Goal: Task Accomplishment & Management: Manage account settings

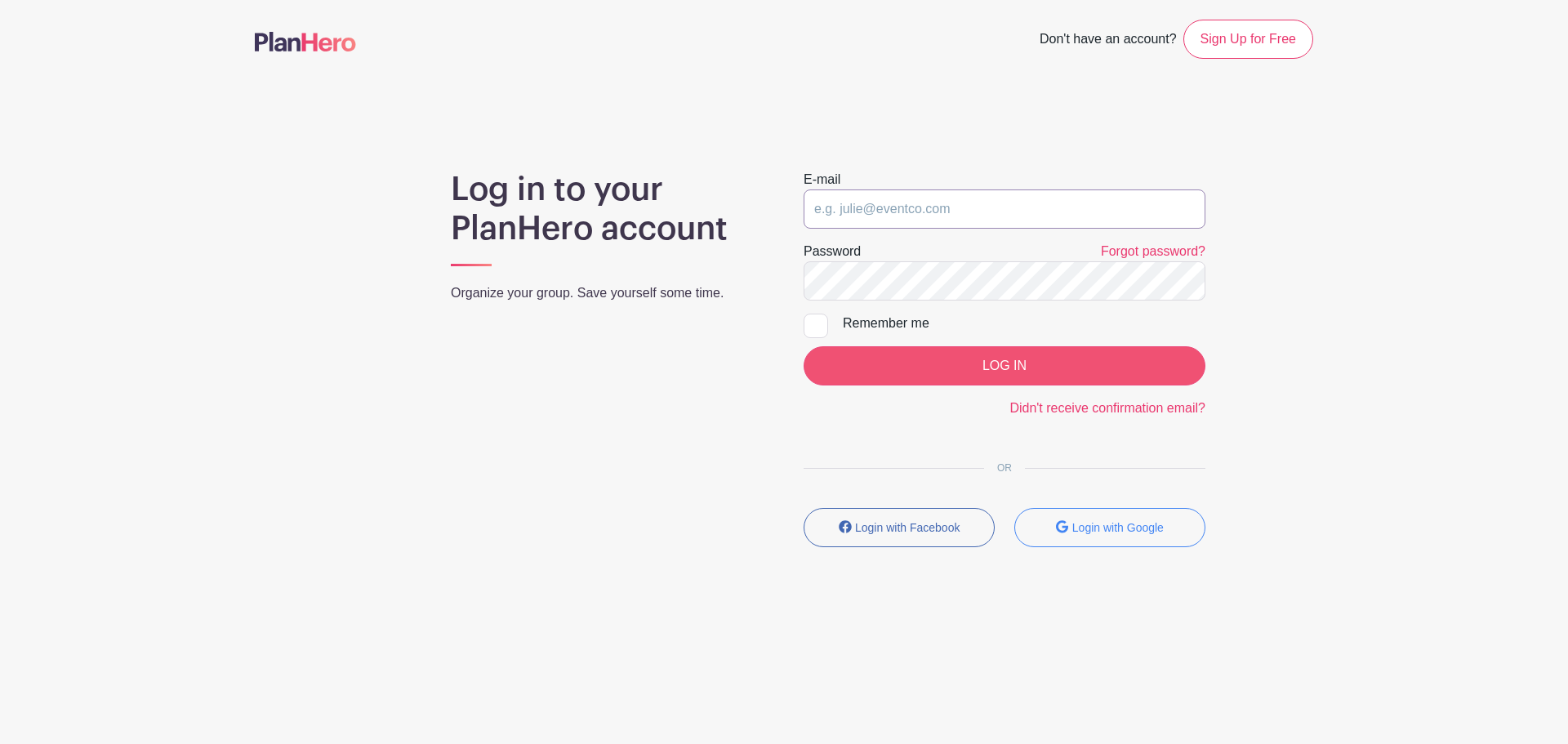
type input "[EMAIL_ADDRESS][DOMAIN_NAME]"
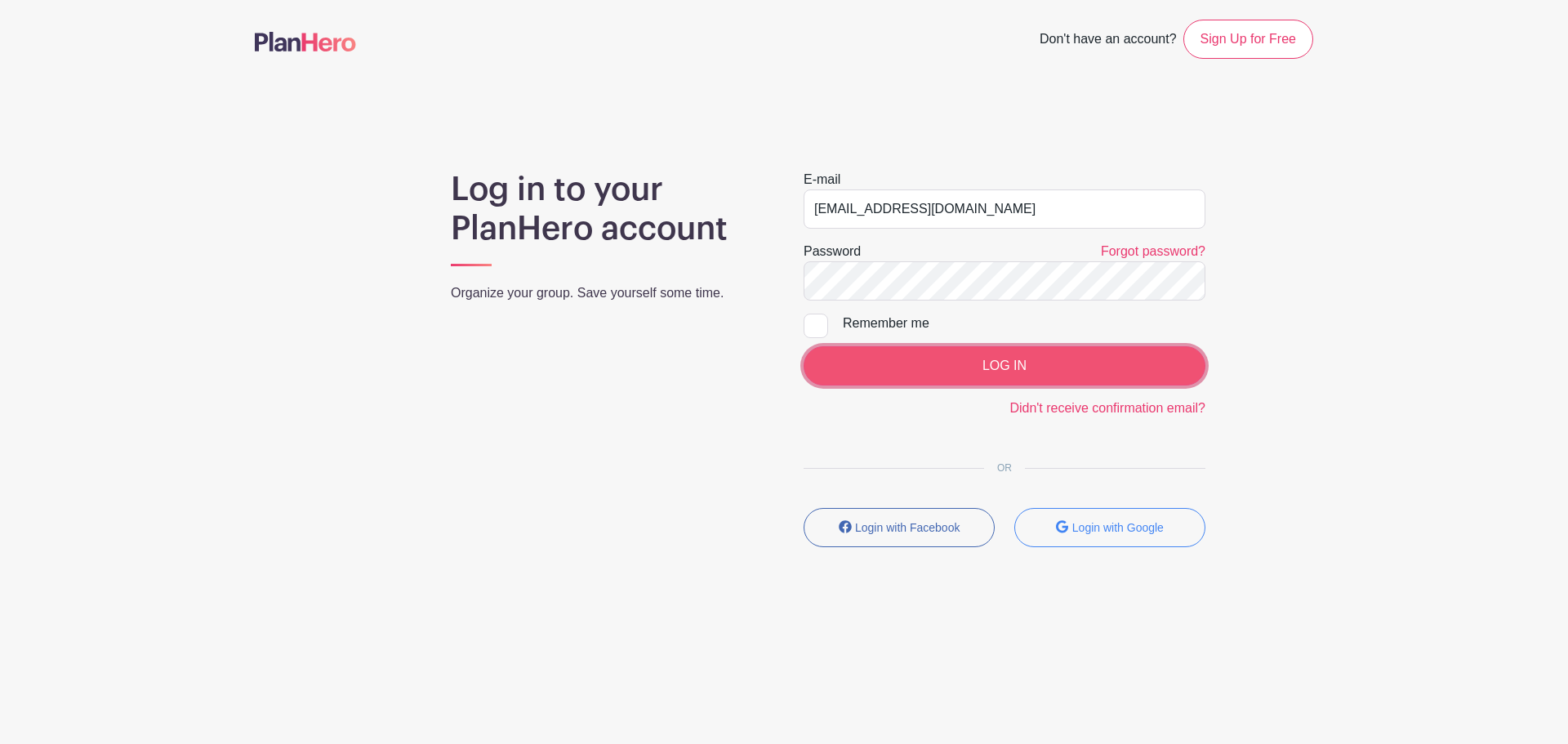
click at [987, 366] on input "LOG IN" at bounding box center [1004, 365] width 402 height 39
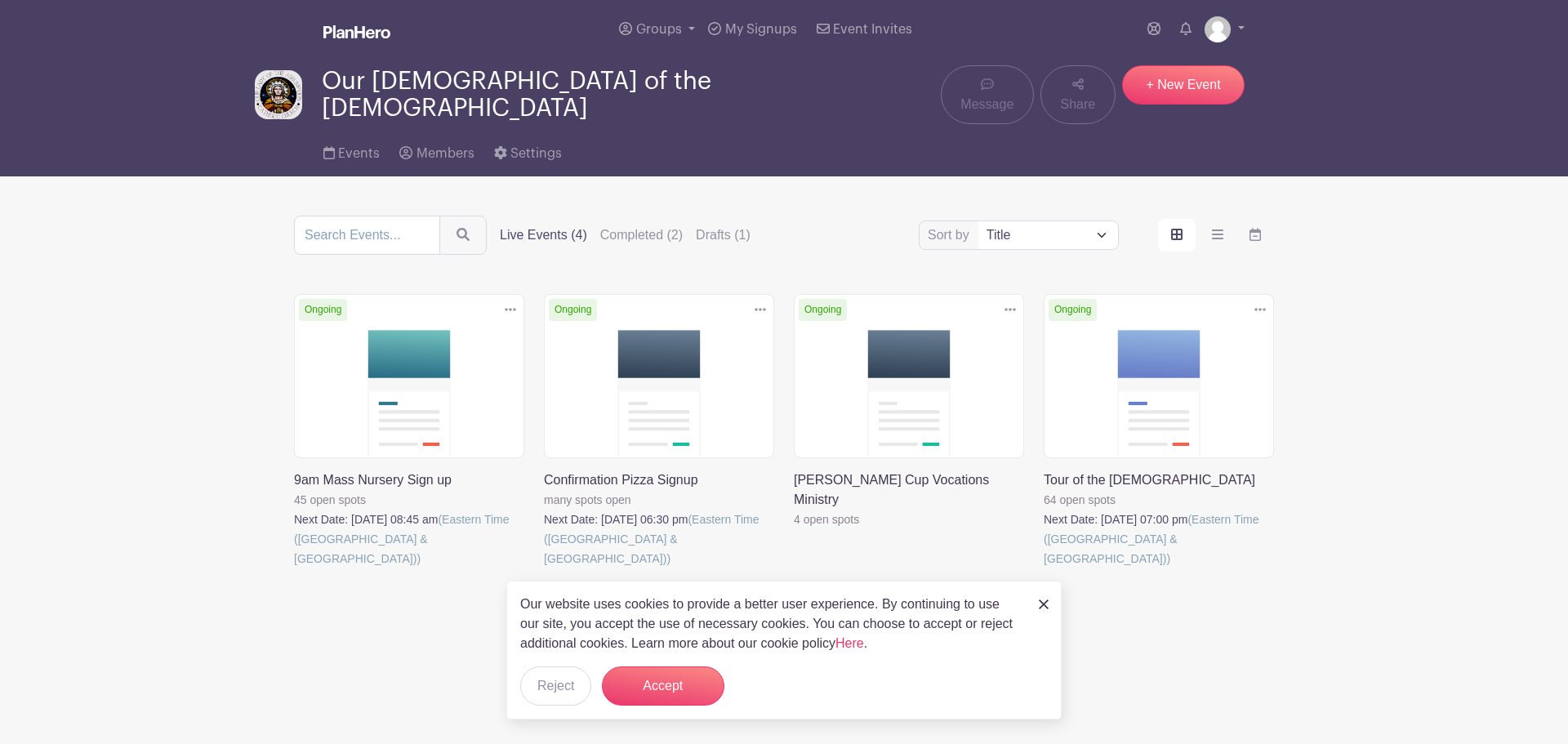
click at [794, 529] on link at bounding box center [794, 529] width 0 height 0
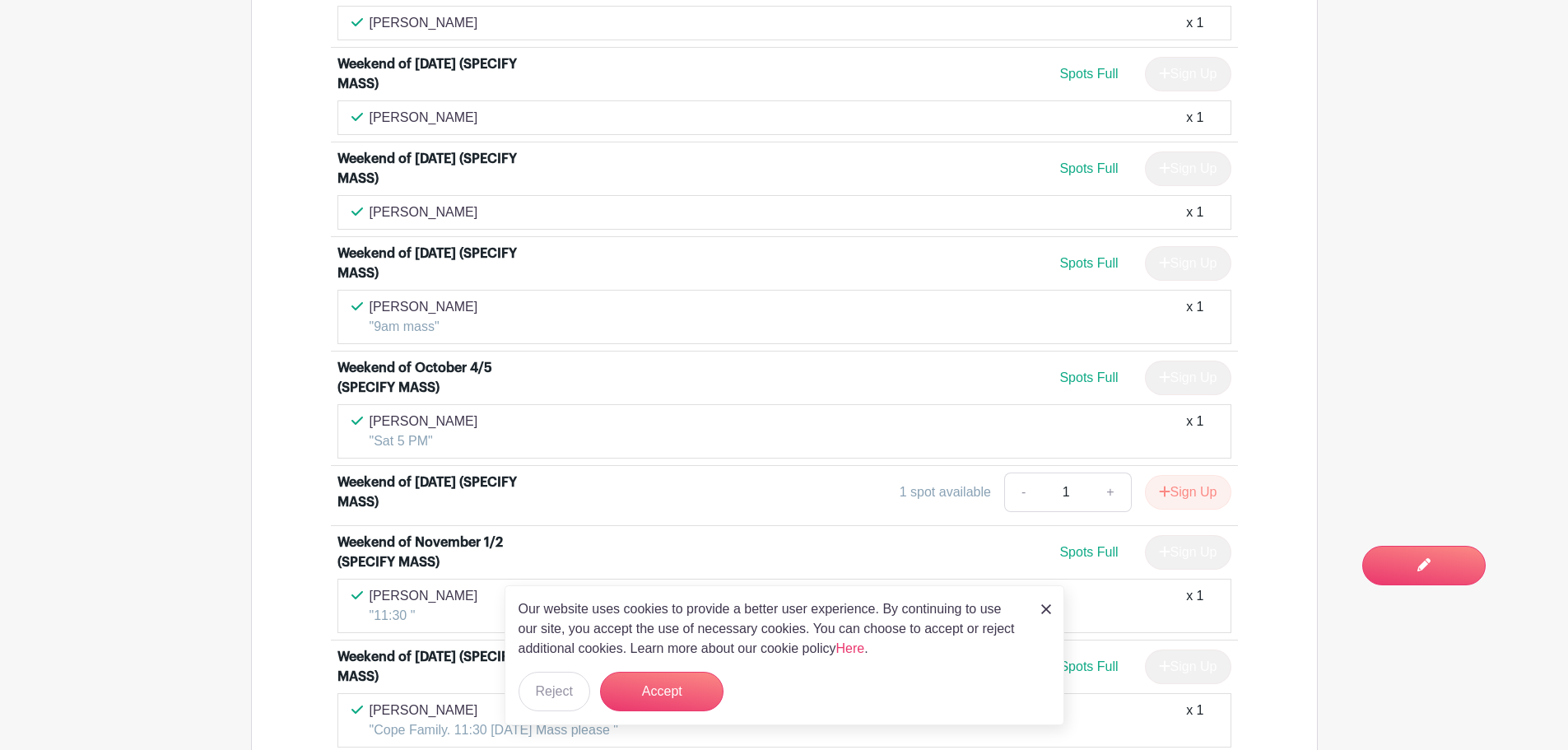
scroll to position [1070, 0]
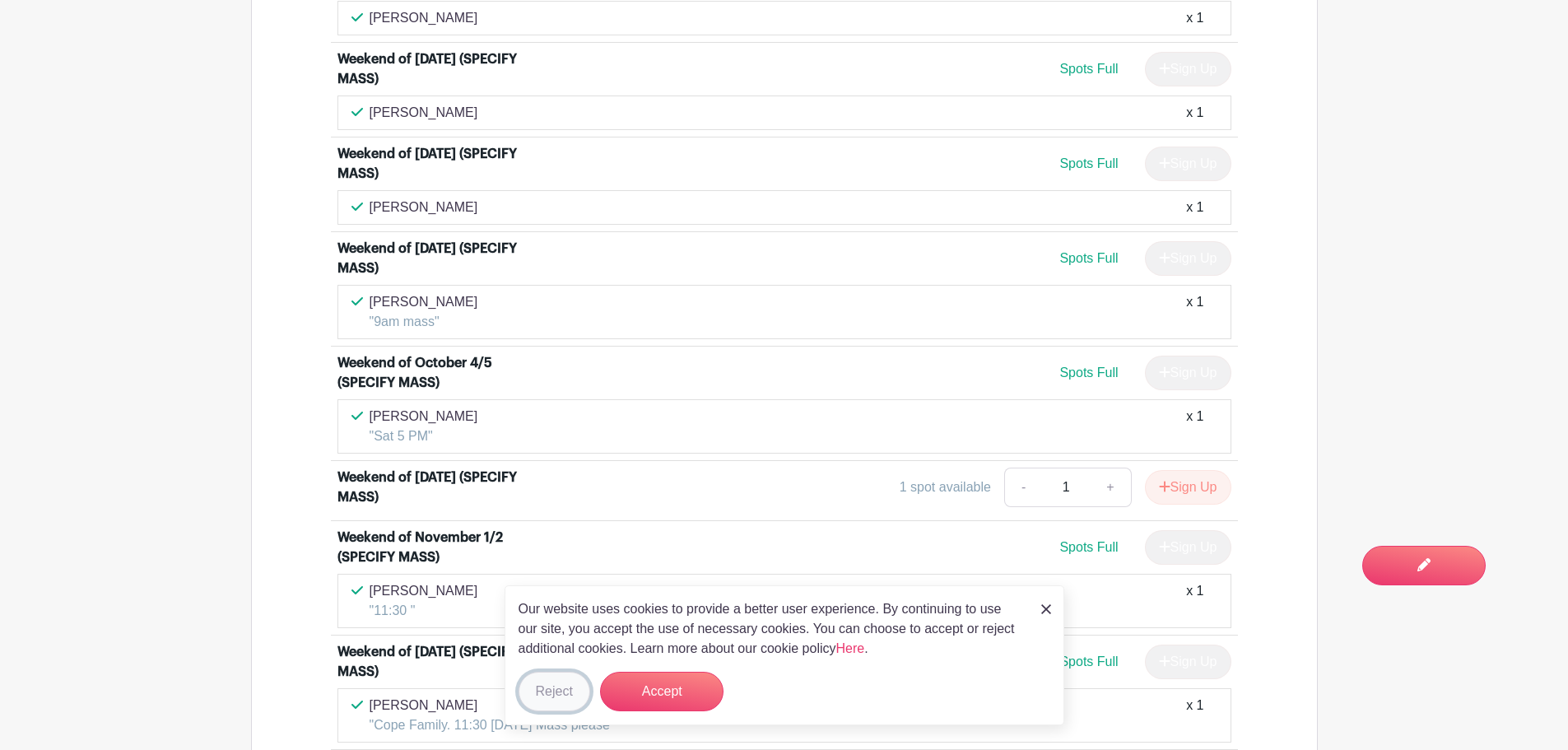
click at [576, 690] on button "Reject" at bounding box center [554, 691] width 72 height 40
